Goal: Transaction & Acquisition: Download file/media

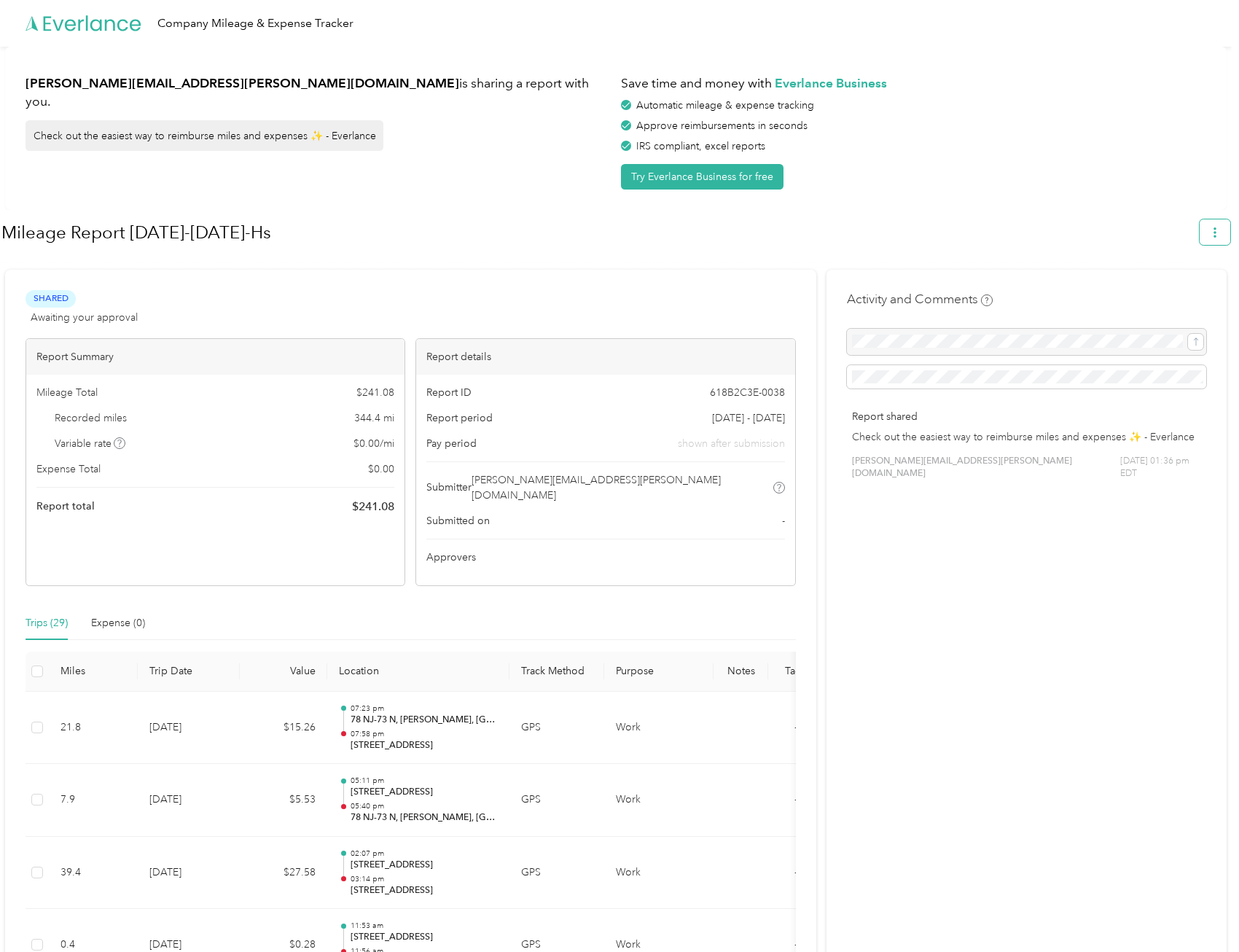
click at [1220, 232] on icon "button" at bounding box center [1215, 232] width 10 height 10
click at [1150, 296] on icon at bounding box center [1146, 301] width 10 height 10
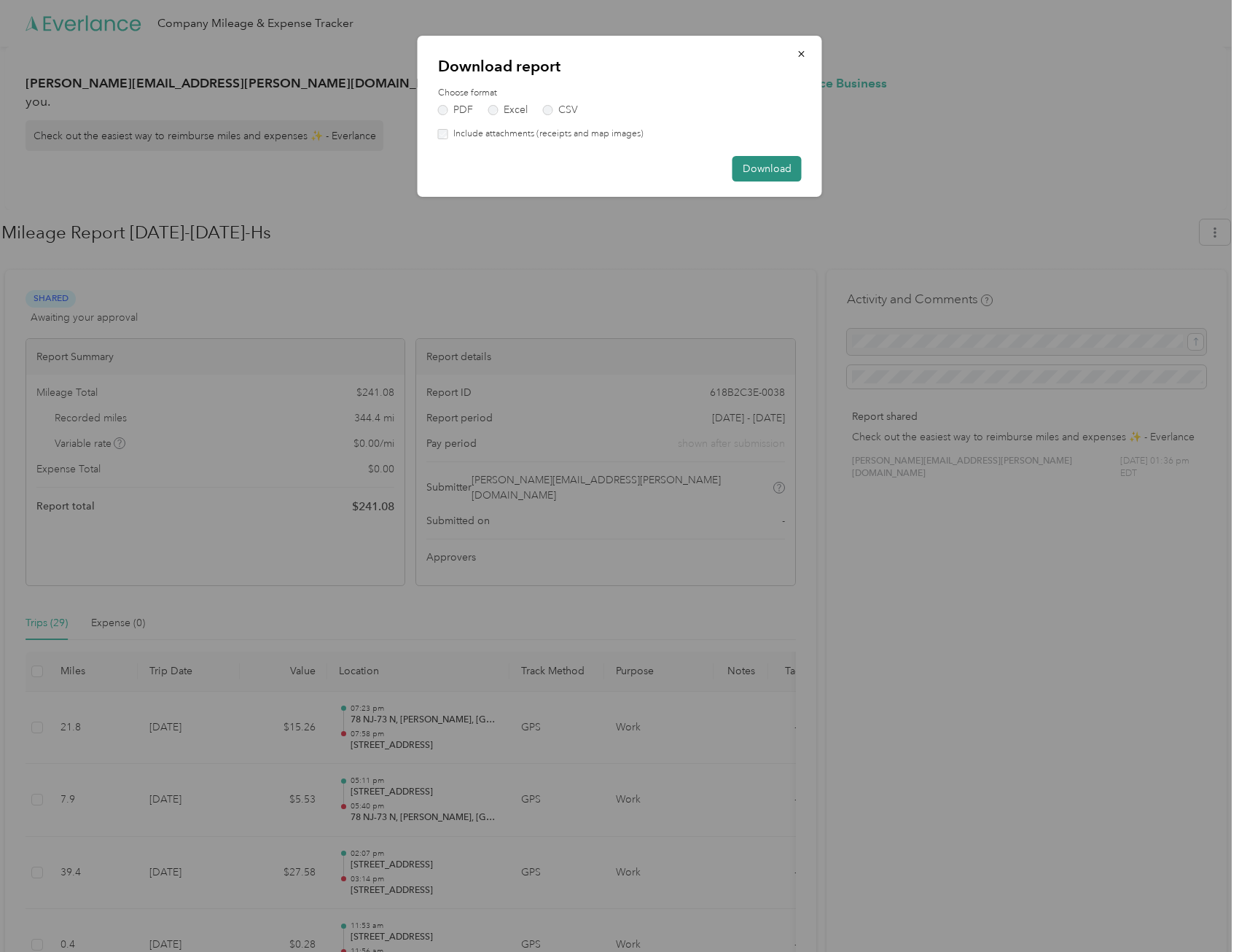
click at [775, 168] on button "Download" at bounding box center [767, 169] width 70 height 26
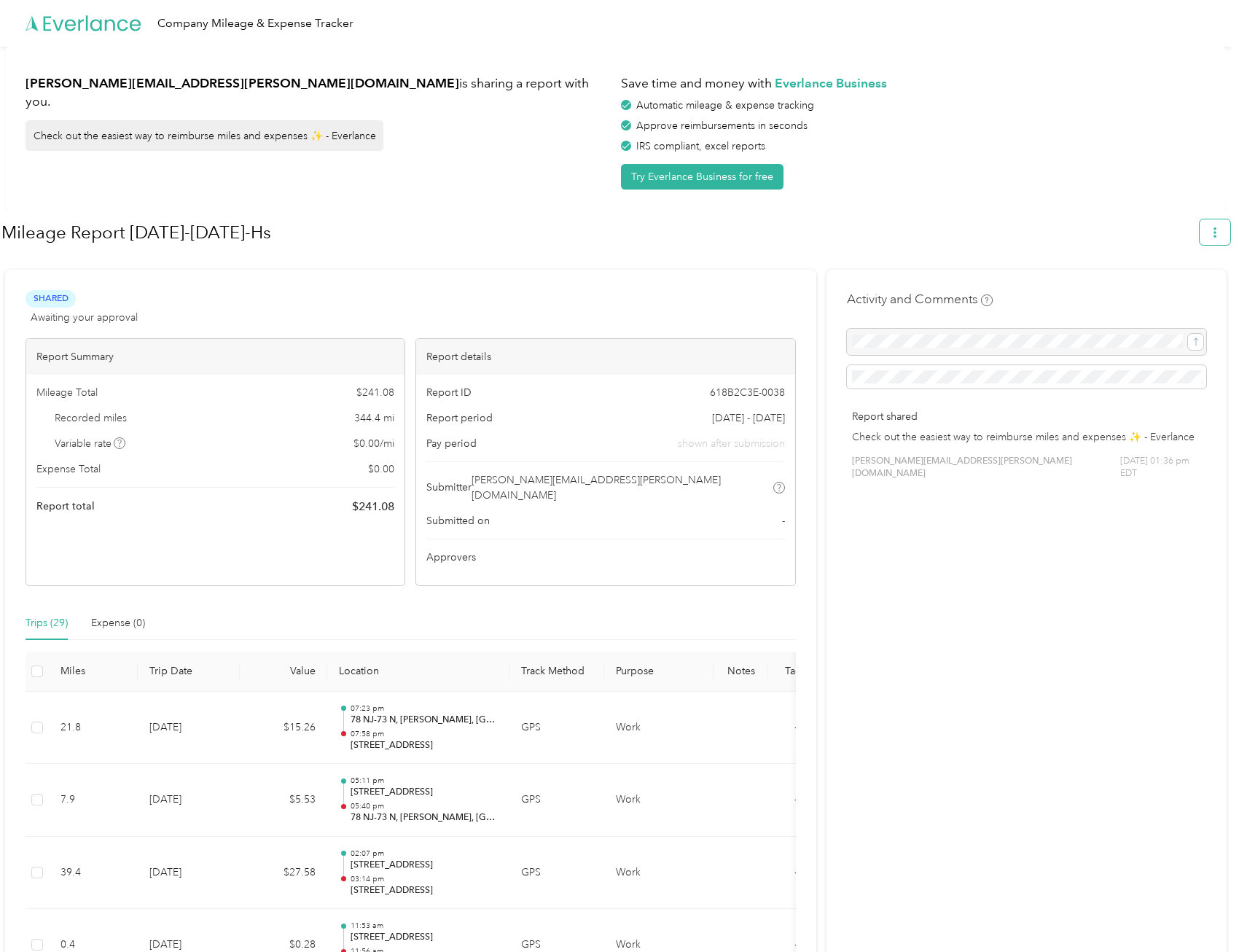
click at [1230, 239] on button "button" at bounding box center [1215, 232] width 30 height 26
click at [1159, 294] on span "Download" at bounding box center [1181, 301] width 48 height 15
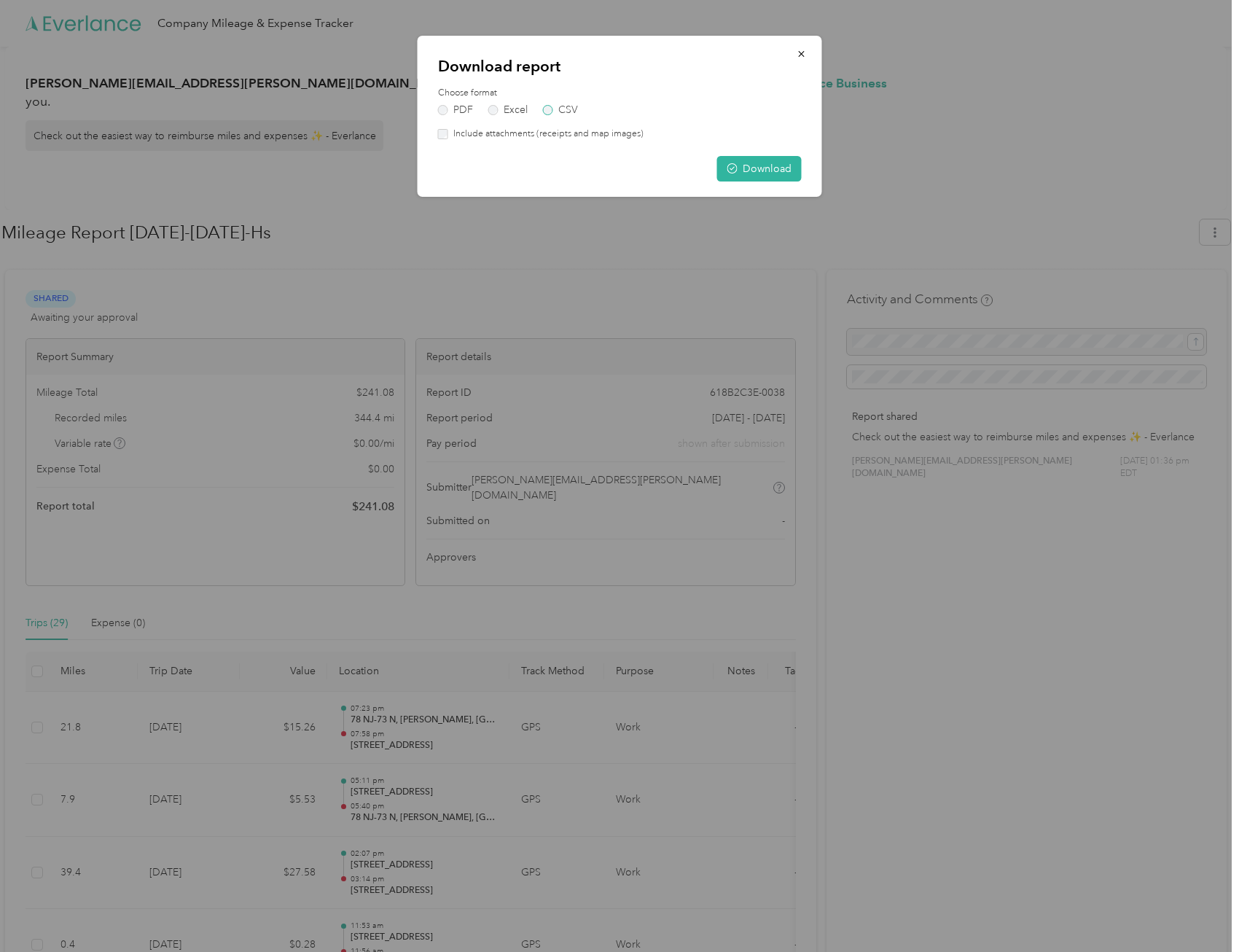
click at [546, 108] on label "CSV" at bounding box center [560, 110] width 35 height 10
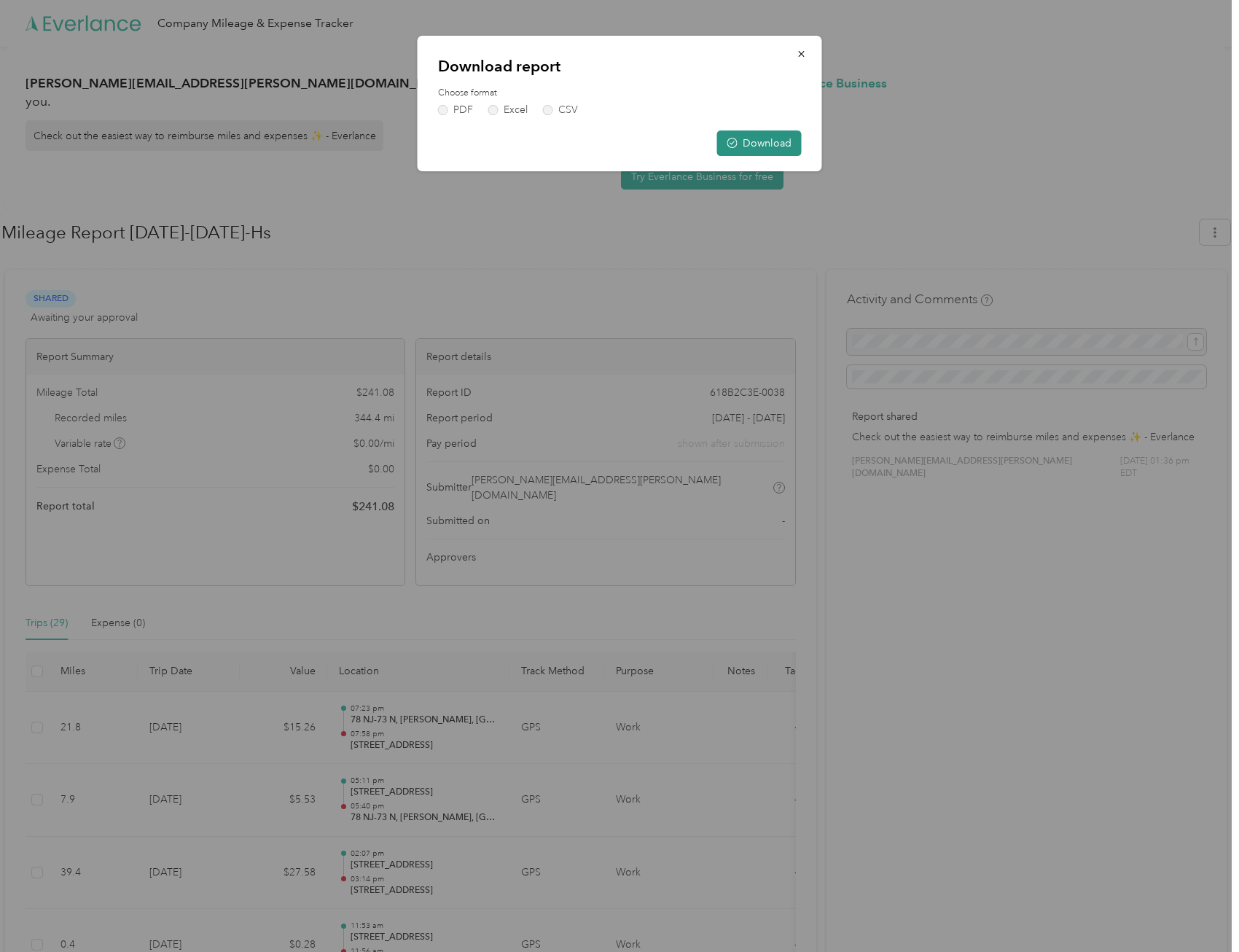
click at [739, 140] on button "Download" at bounding box center [759, 143] width 85 height 26
